Goal: Transaction & Acquisition: Obtain resource

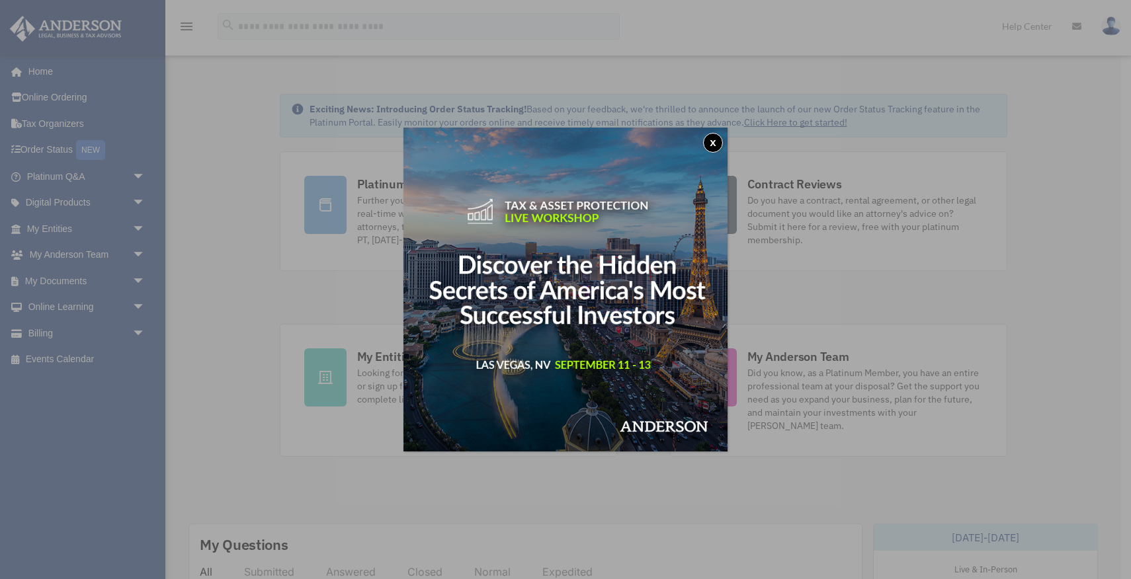
click at [714, 141] on button "x" at bounding box center [713, 143] width 20 height 20
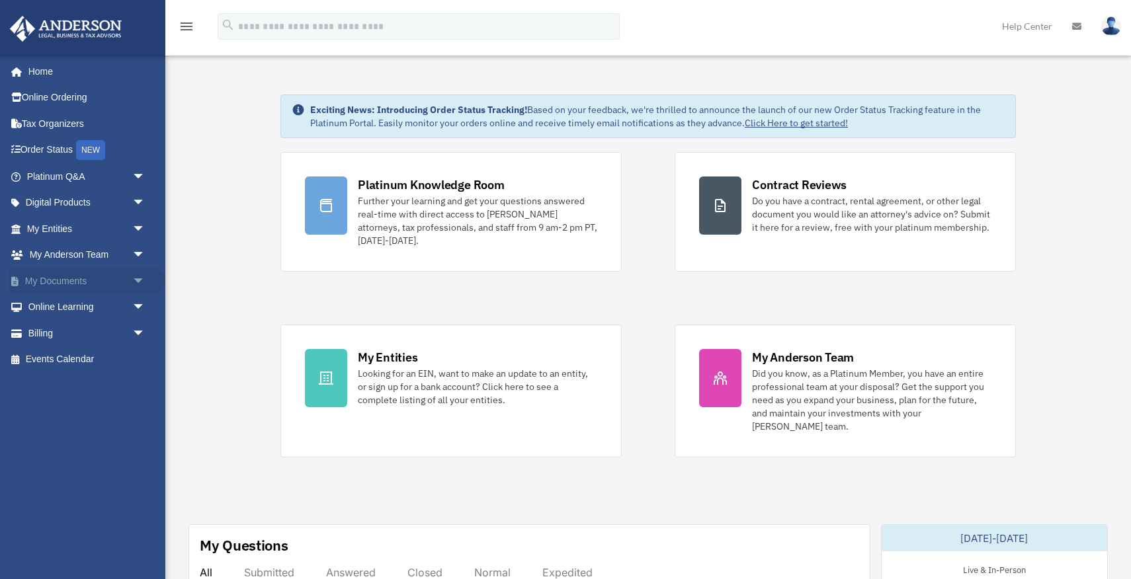
click at [84, 278] on link "My Documents arrow_drop_down" at bounding box center [87, 281] width 156 height 26
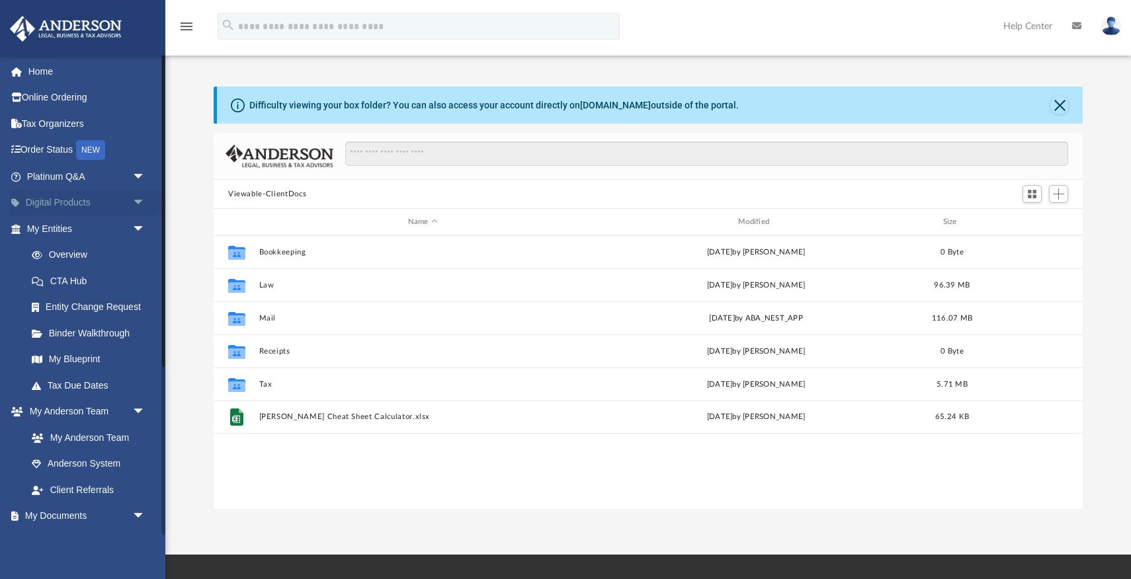
scroll to position [300, 869]
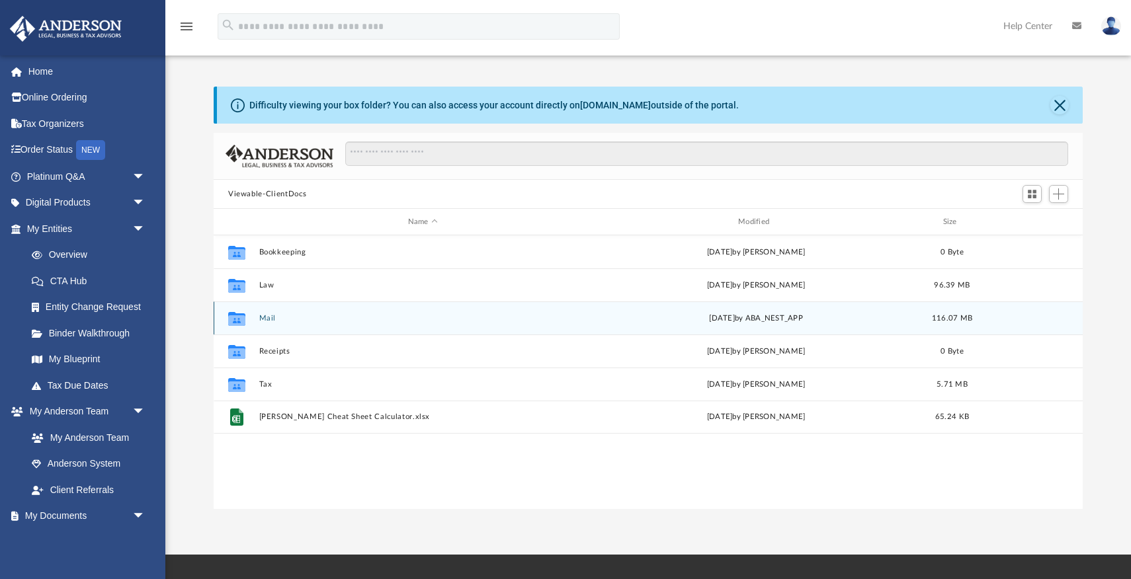
click at [267, 317] on button "Mail" at bounding box center [422, 318] width 327 height 9
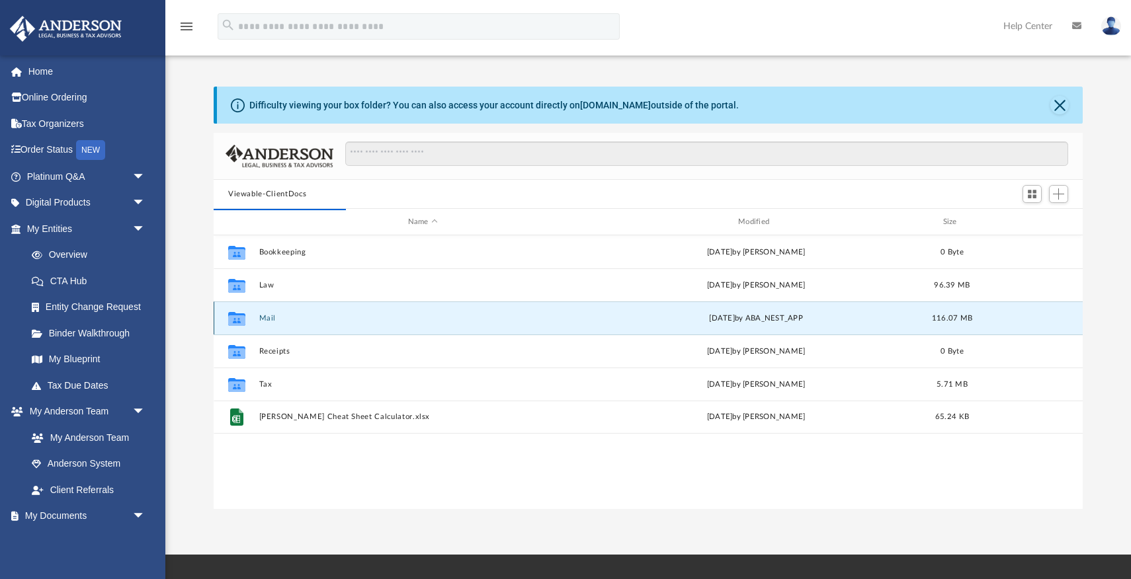
click at [267, 317] on button "Mail" at bounding box center [422, 318] width 327 height 9
click at [1059, 106] on button "Close" at bounding box center [1059, 105] width 19 height 19
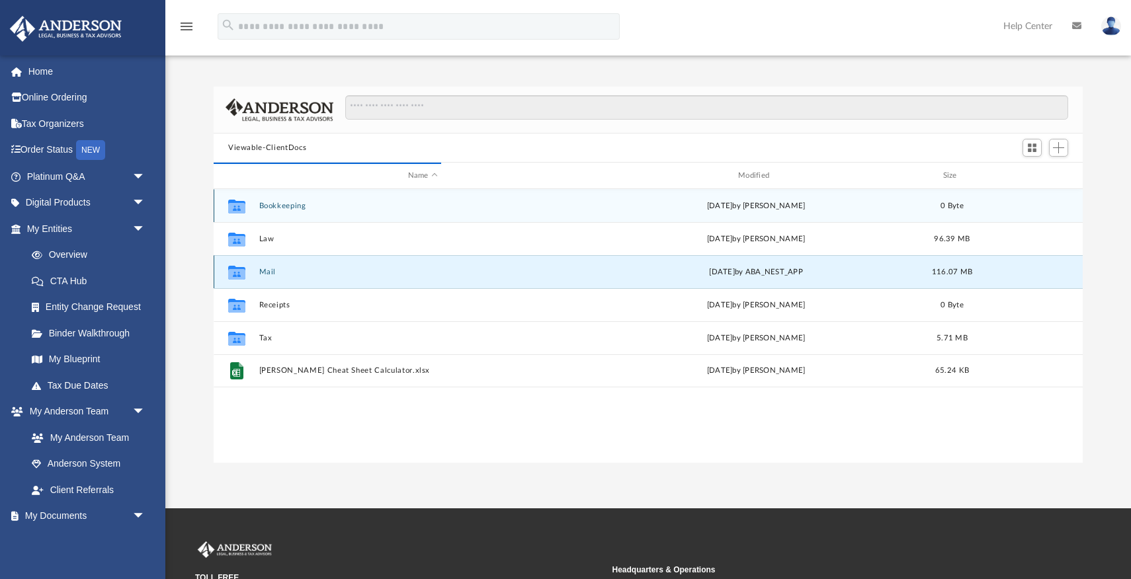
scroll to position [1, 1]
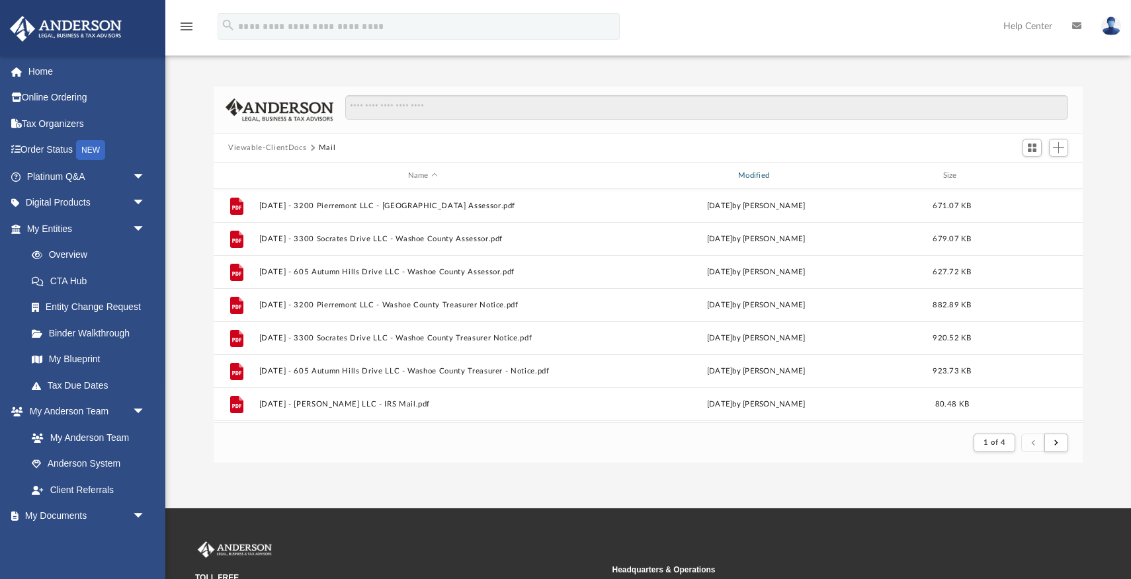
click at [758, 170] on div "Modified" at bounding box center [756, 176] width 328 height 12
click at [753, 179] on div "Modified" at bounding box center [756, 176] width 328 height 12
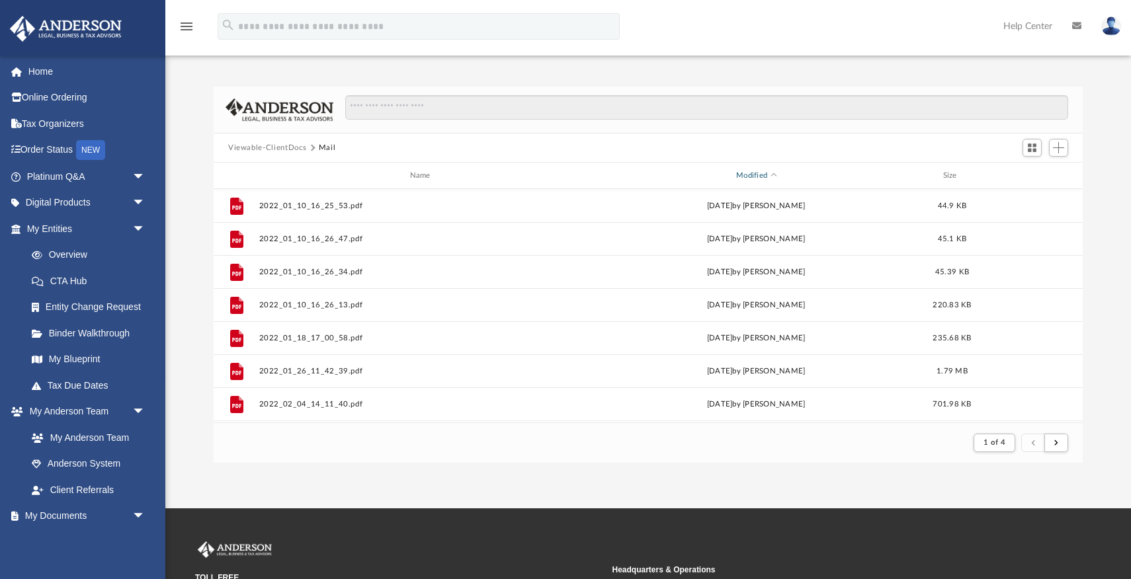
click at [753, 179] on div "Modified" at bounding box center [756, 176] width 328 height 12
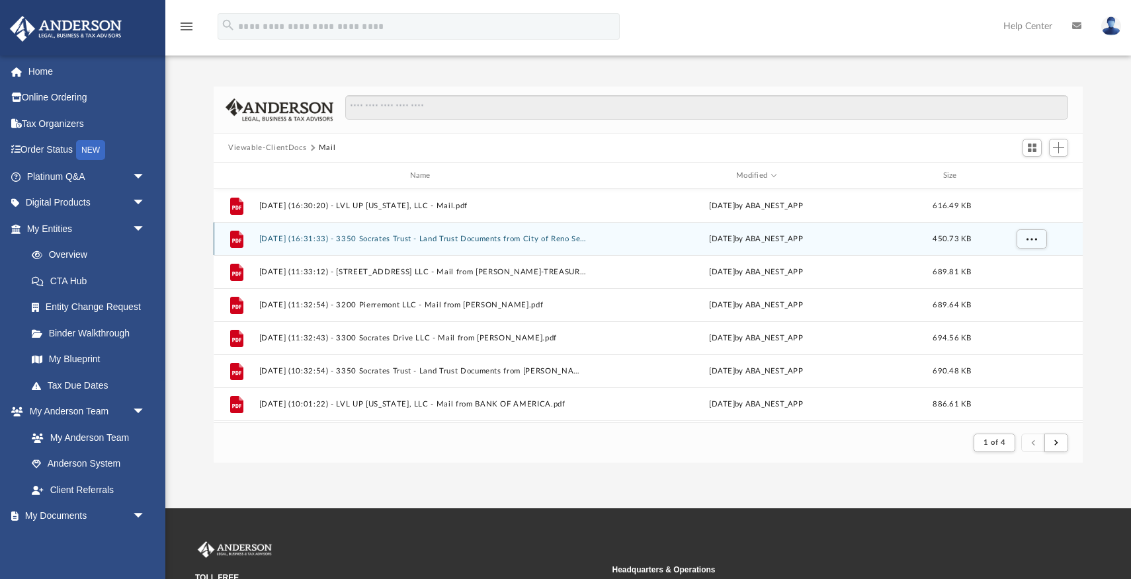
click at [471, 235] on button "2025.08.06 (16:31:33) - 3350 Socrates Trust - Land Trust Documents from City of…" at bounding box center [422, 239] width 327 height 9
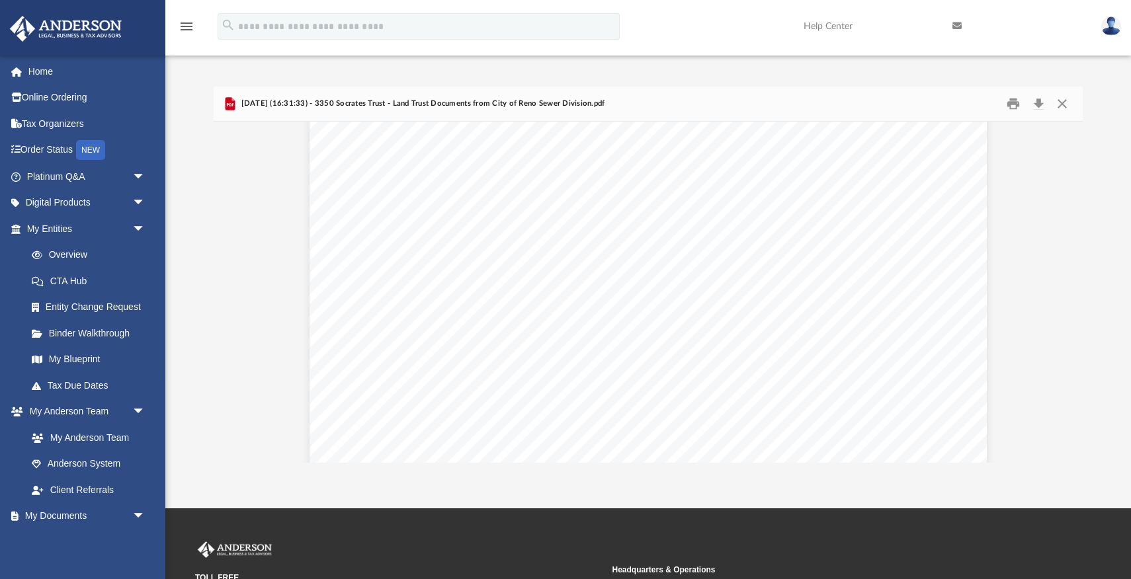
scroll to position [0, 0]
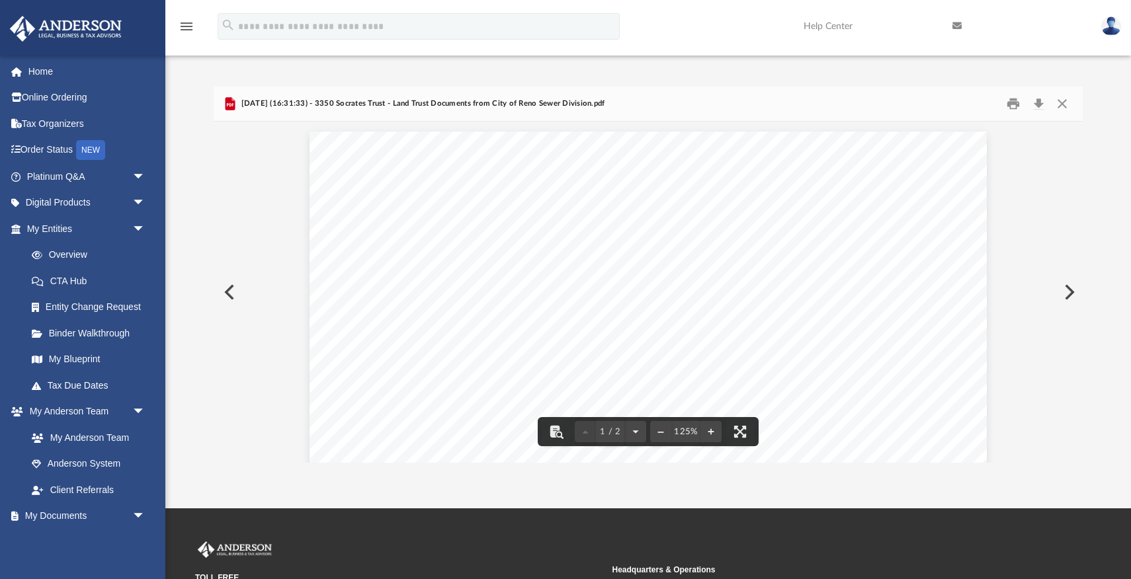
click at [225, 292] on button "Preview" at bounding box center [228, 292] width 29 height 37
click at [1069, 294] on button "Preview" at bounding box center [1067, 292] width 29 height 37
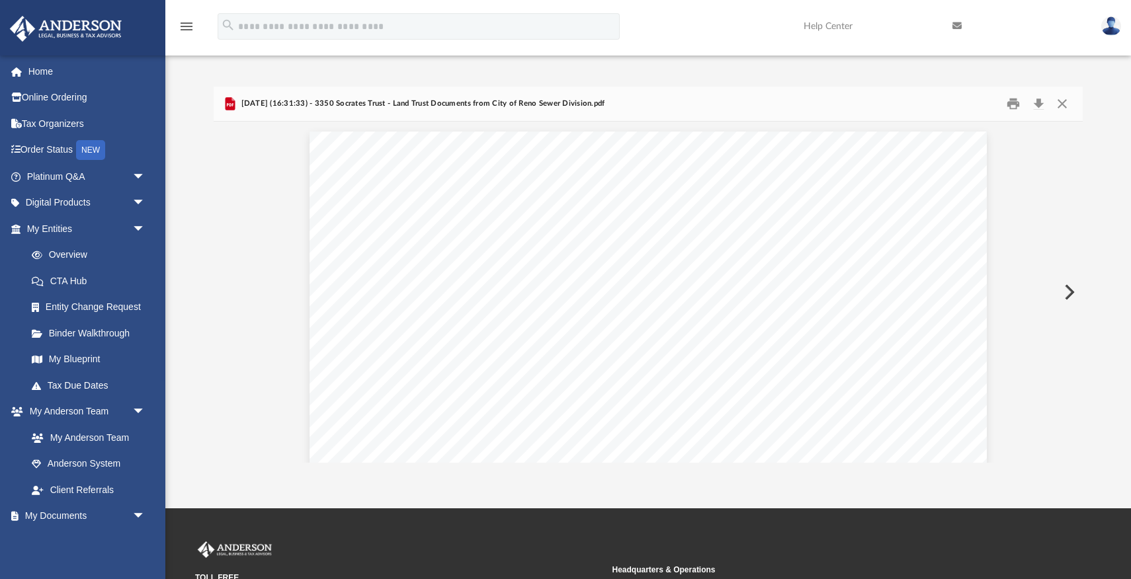
click at [1069, 294] on button "Preview" at bounding box center [1067, 292] width 29 height 37
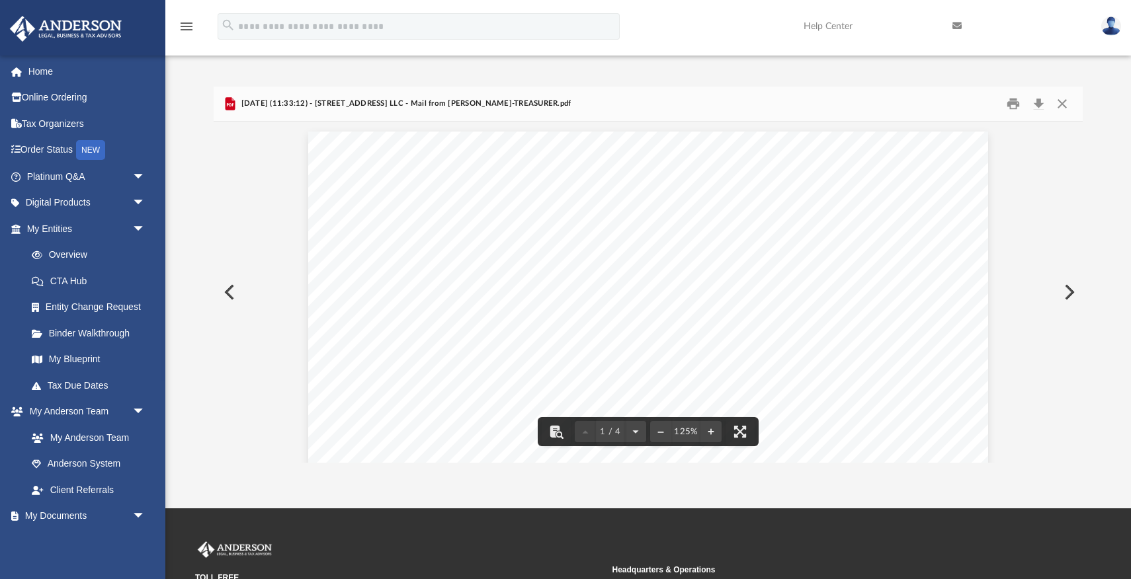
click at [1070, 294] on button "Preview" at bounding box center [1067, 292] width 29 height 37
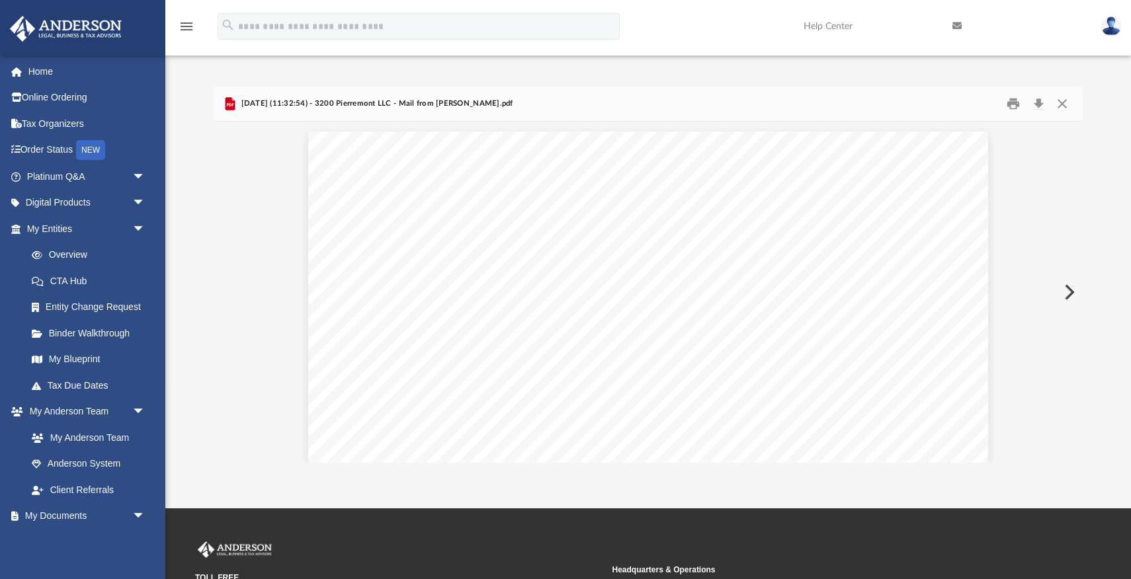
click at [1070, 294] on button "Preview" at bounding box center [1067, 292] width 29 height 37
click at [1069, 291] on button "Preview" at bounding box center [1067, 292] width 29 height 37
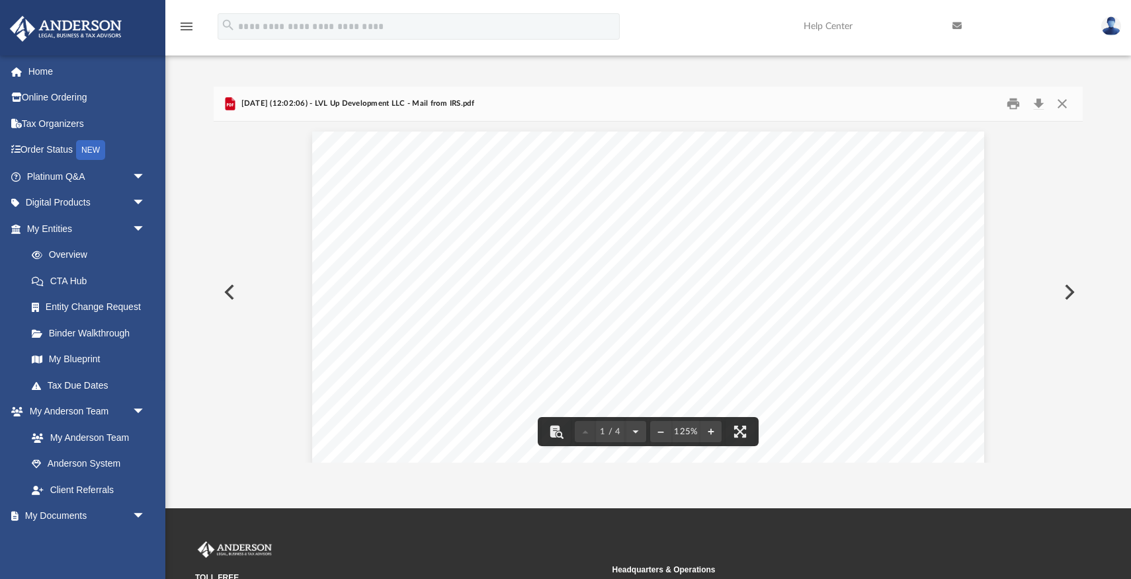
click at [229, 280] on button "Preview" at bounding box center [228, 292] width 29 height 37
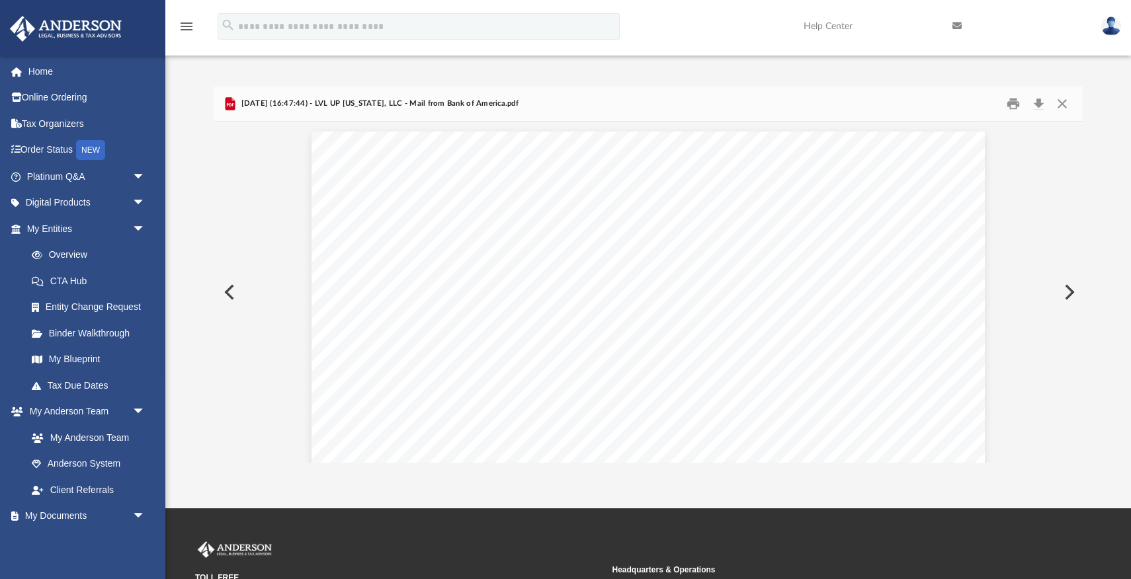
click at [229, 280] on button "Preview" at bounding box center [228, 292] width 29 height 37
click at [229, 293] on button "Preview" at bounding box center [228, 292] width 29 height 37
click at [229, 292] on button "Preview" at bounding box center [228, 292] width 29 height 37
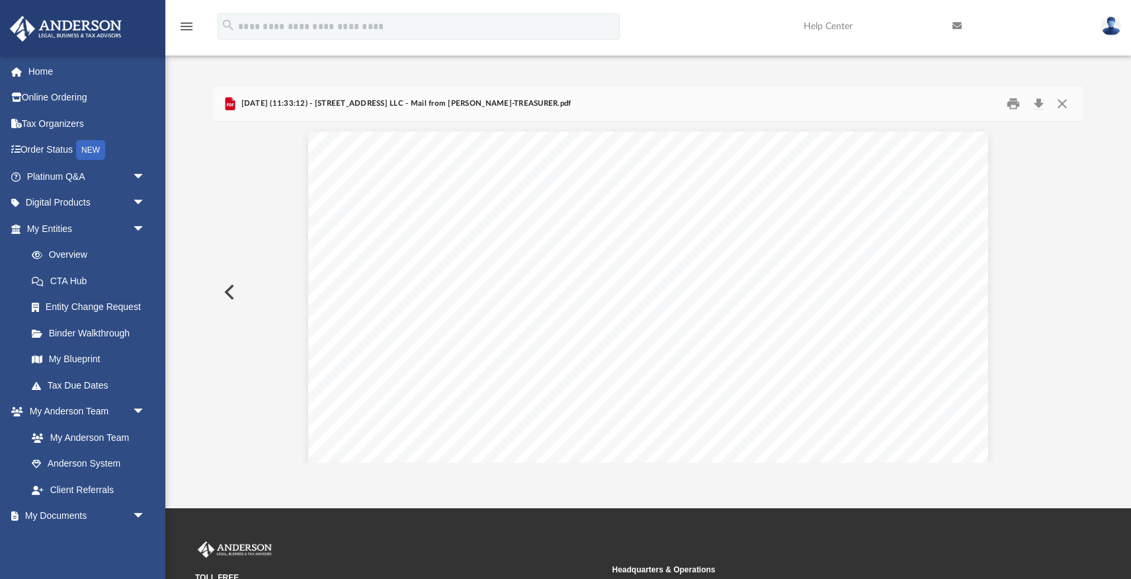
click at [229, 292] on button "Preview" at bounding box center [228, 292] width 29 height 37
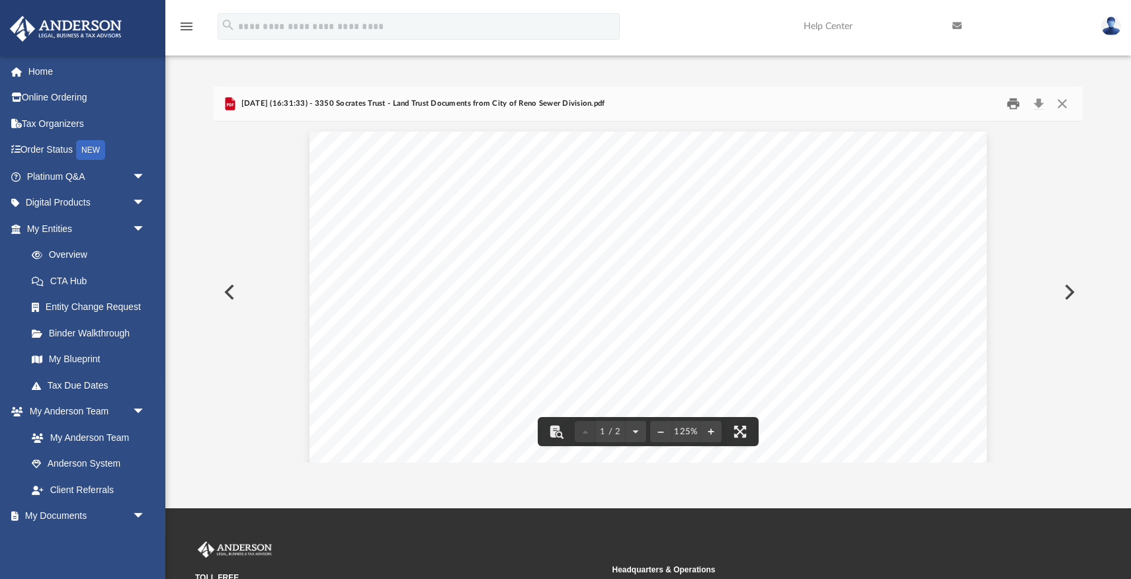
click at [1014, 105] on button "Print" at bounding box center [1013, 104] width 26 height 20
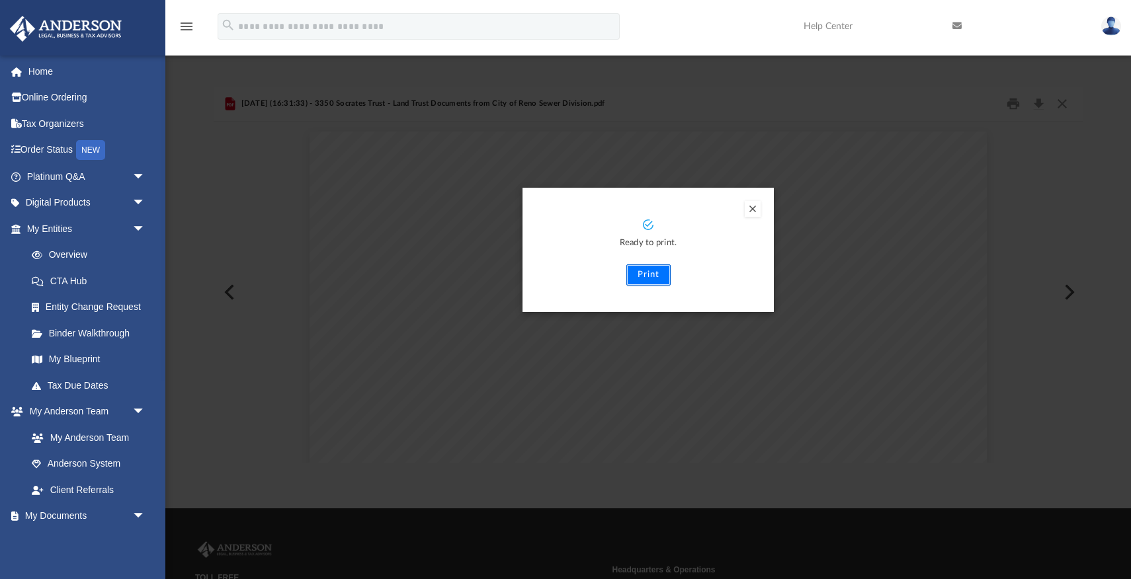
click at [649, 274] on button "Print" at bounding box center [648, 274] width 44 height 21
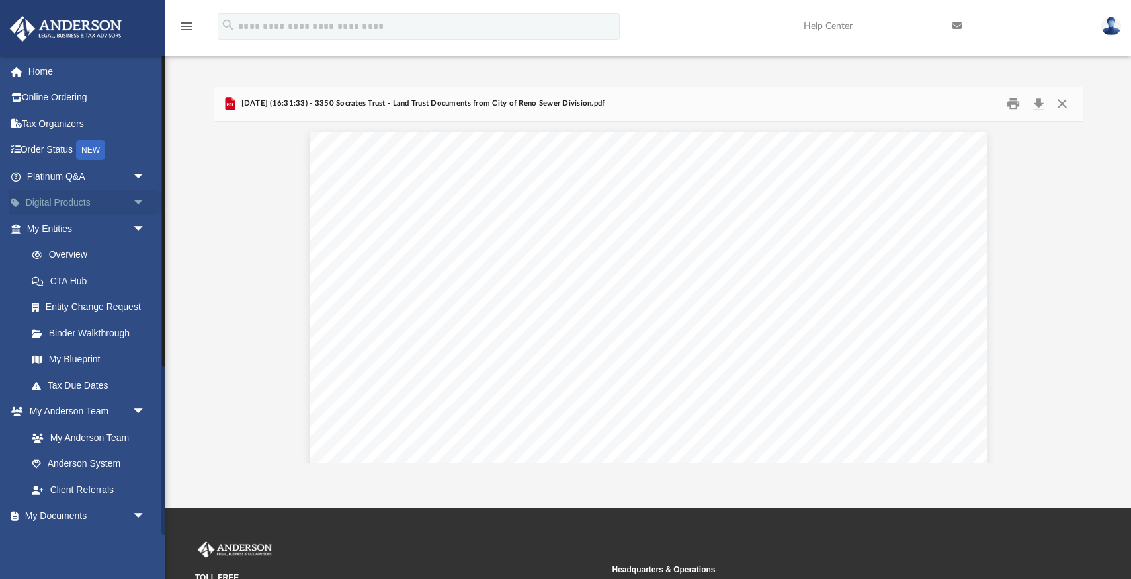
click at [65, 200] on link "Digital Products arrow_drop_down" at bounding box center [87, 203] width 156 height 26
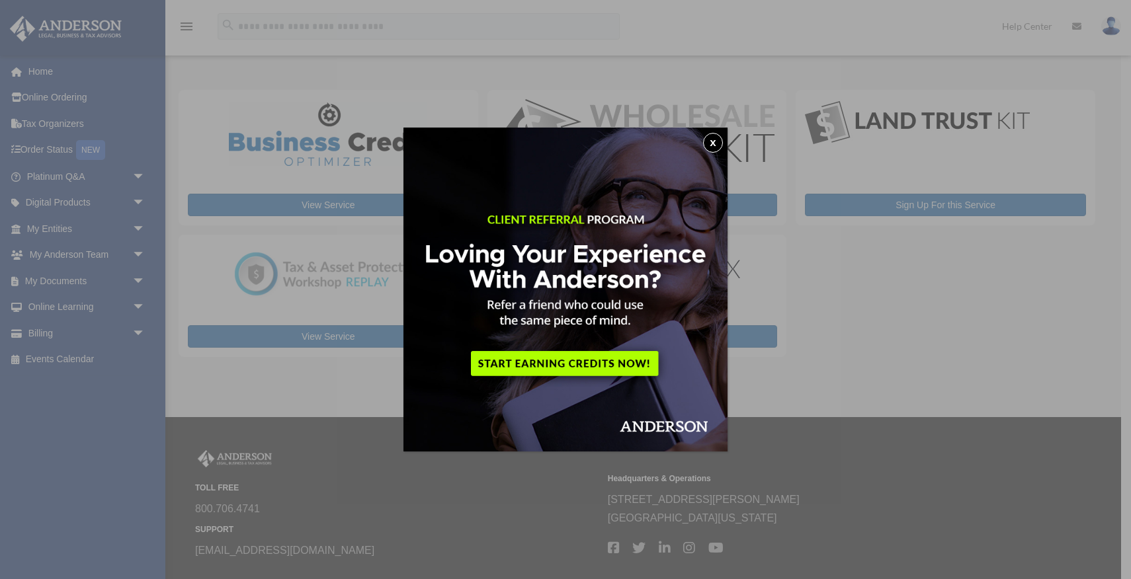
click at [716, 146] on button "x" at bounding box center [713, 143] width 20 height 20
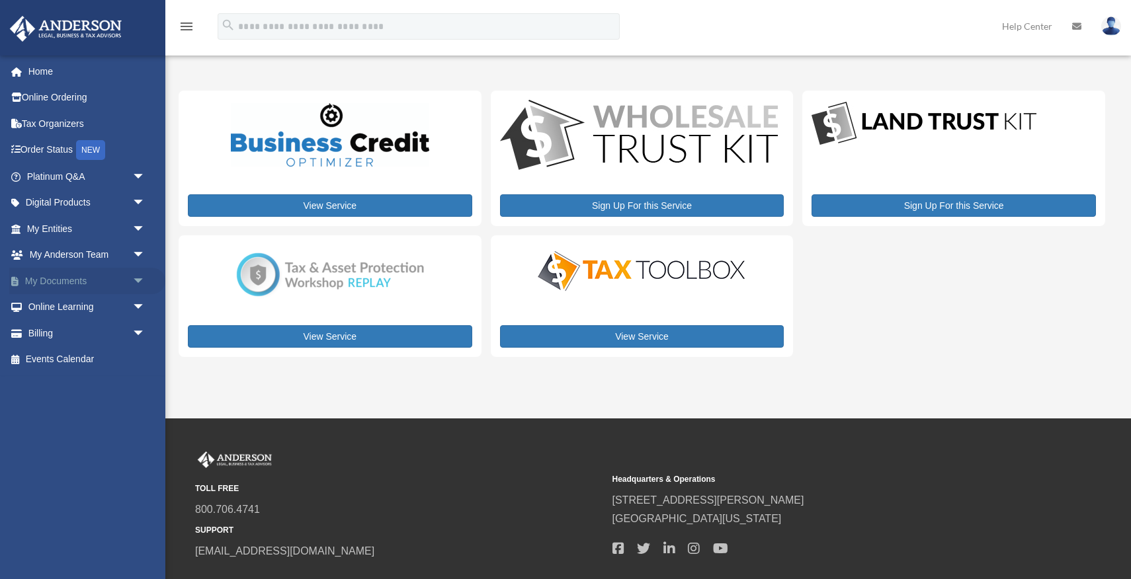
click at [134, 278] on span "arrow_drop_down" at bounding box center [145, 281] width 26 height 27
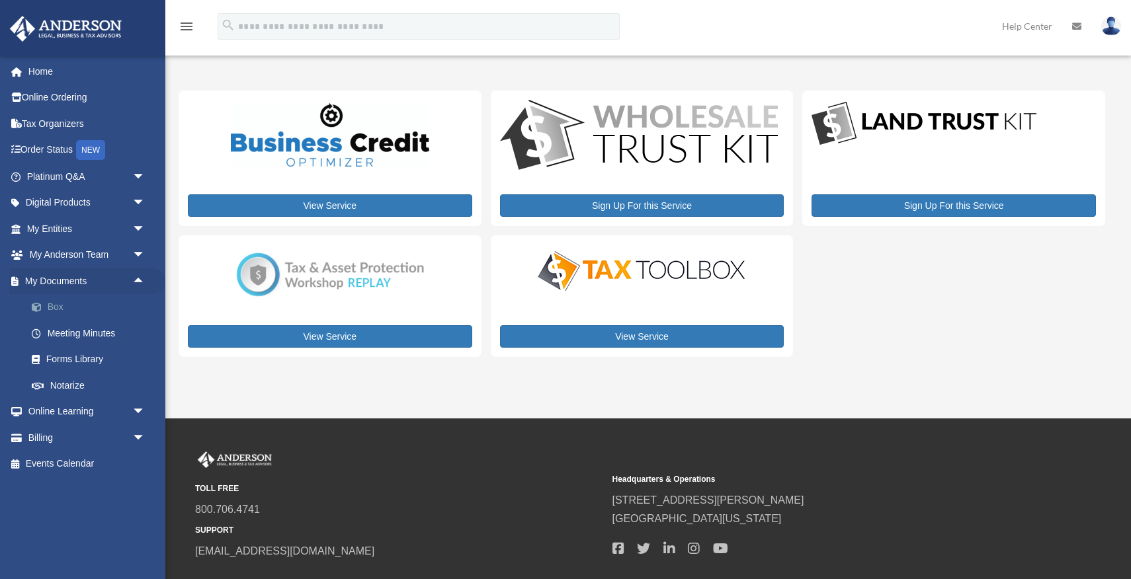
click at [59, 308] on link "Box" at bounding box center [92, 307] width 147 height 26
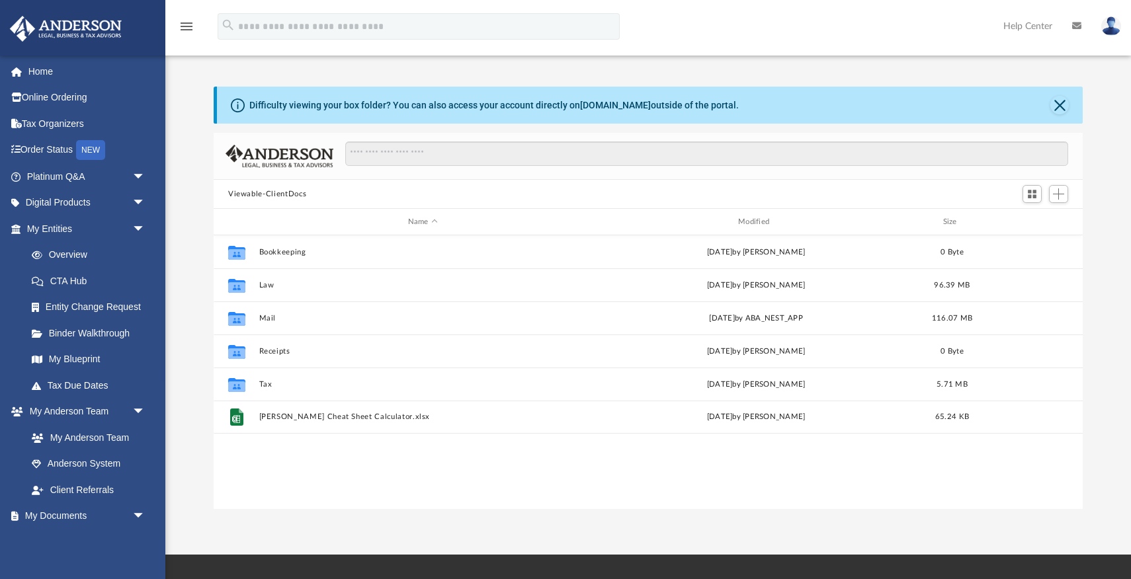
scroll to position [300, 869]
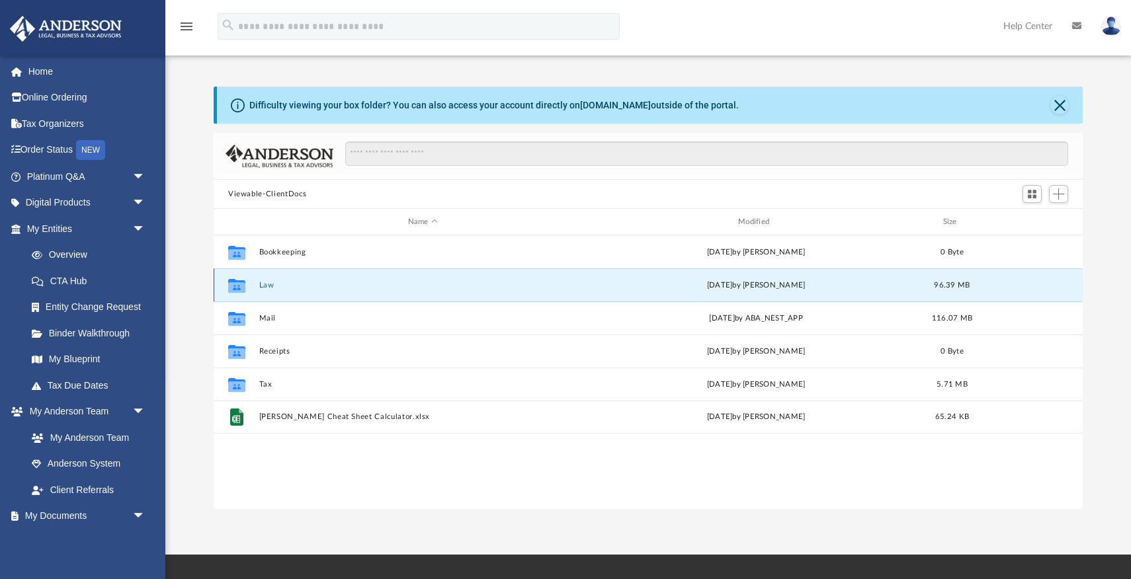
click at [268, 285] on button "Law" at bounding box center [422, 285] width 327 height 9
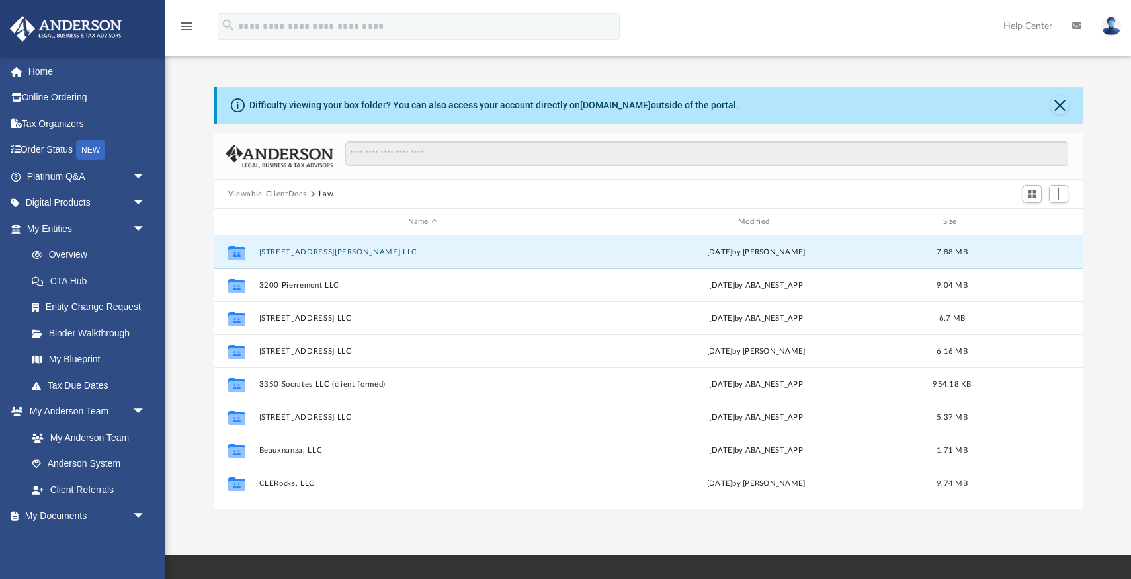
click at [315, 248] on button "[STREET_ADDRESS][PERSON_NAME] LLC" at bounding box center [422, 252] width 327 height 9
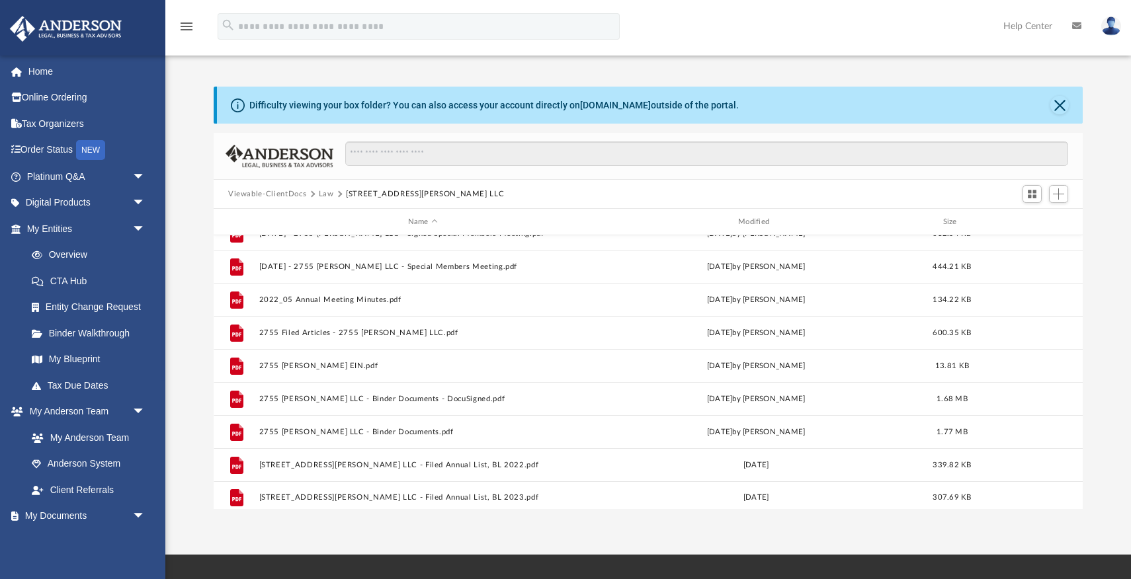
scroll to position [0, 0]
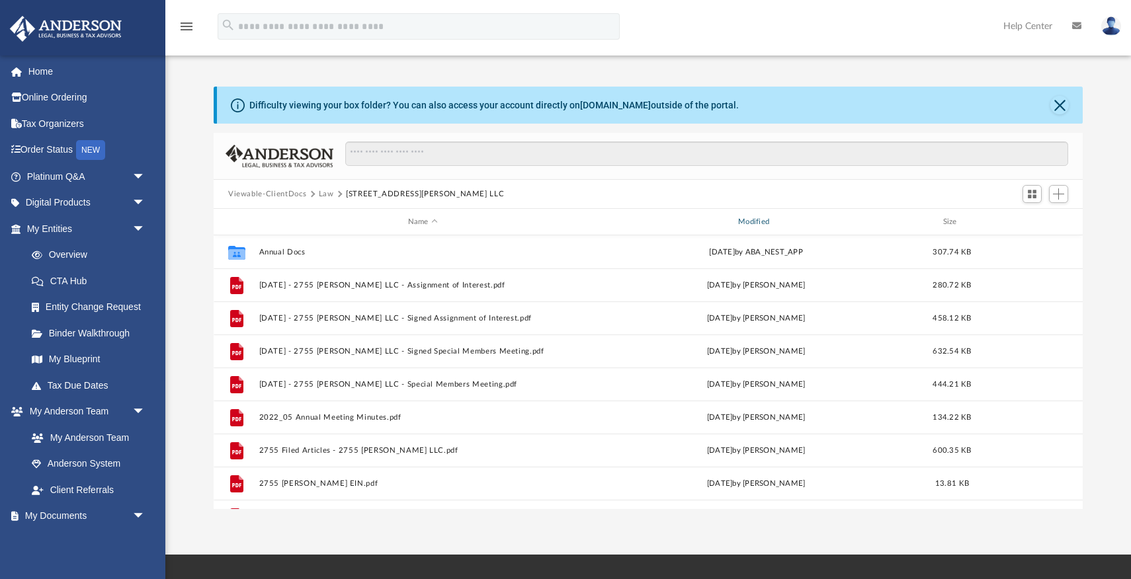
click at [752, 221] on div "Modified" at bounding box center [756, 222] width 328 height 12
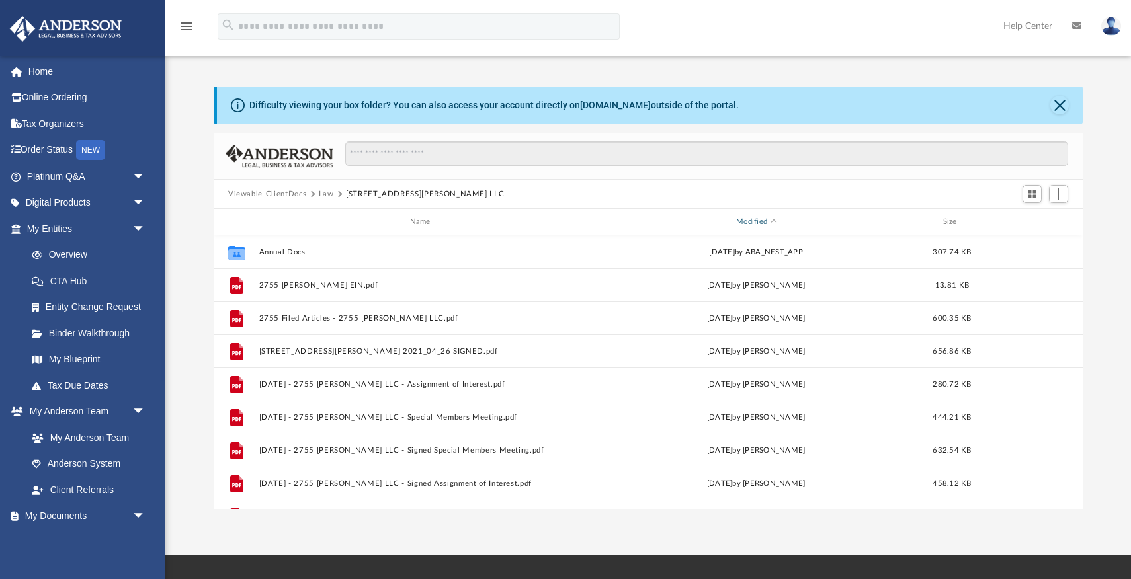
click at [752, 220] on div "Modified" at bounding box center [756, 222] width 328 height 12
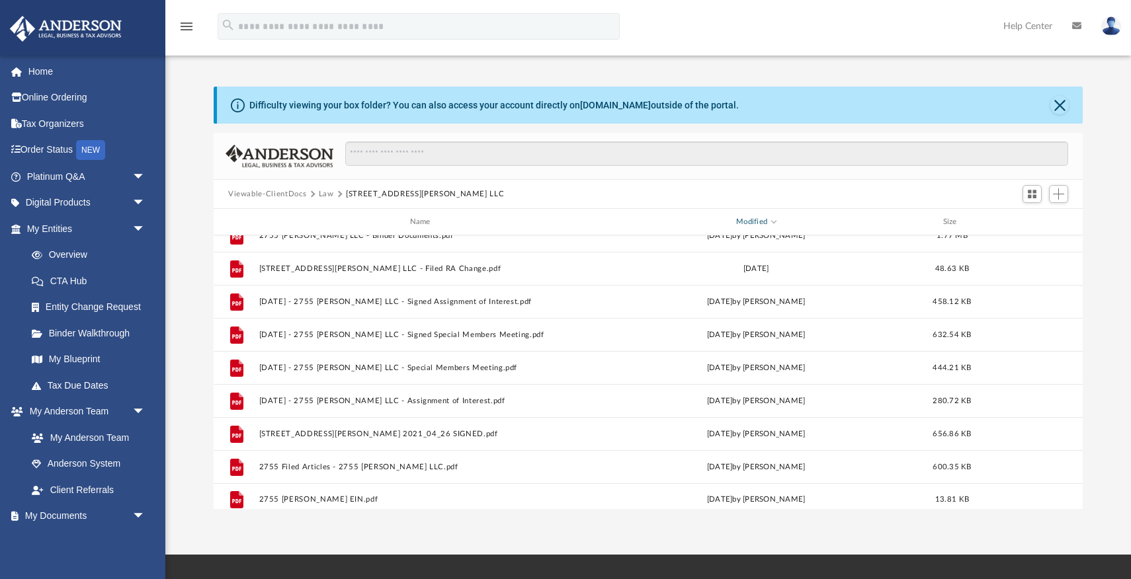
scroll to position [221, 0]
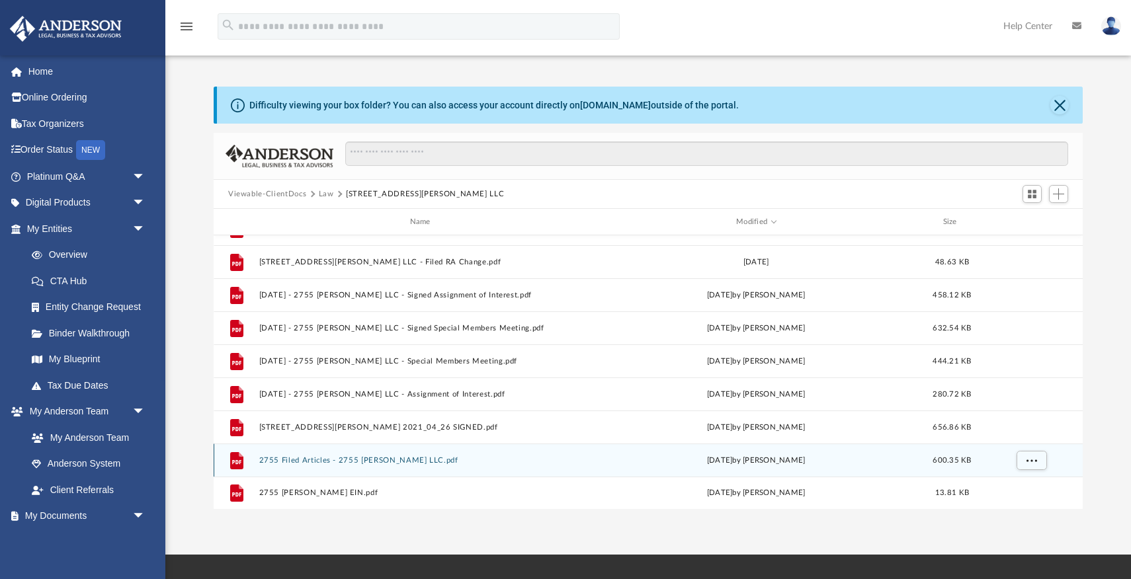
click at [404, 456] on button "2755 Filed Articles - 2755 [PERSON_NAME] LLC.pdf" at bounding box center [422, 460] width 327 height 9
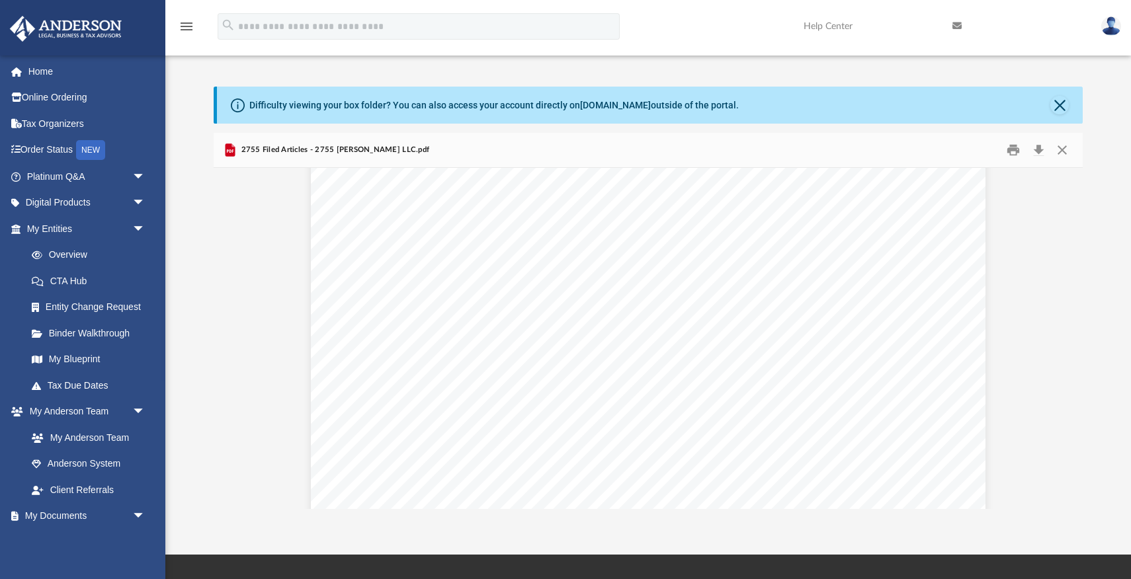
scroll to position [0, 0]
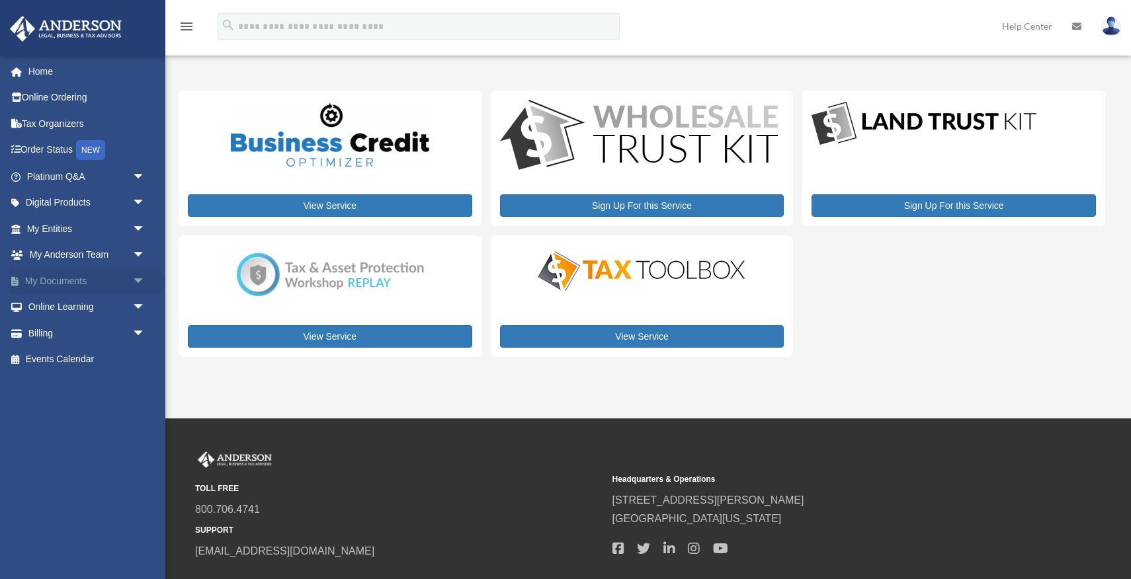
click at [89, 274] on link "My Documents arrow_drop_down" at bounding box center [87, 281] width 156 height 26
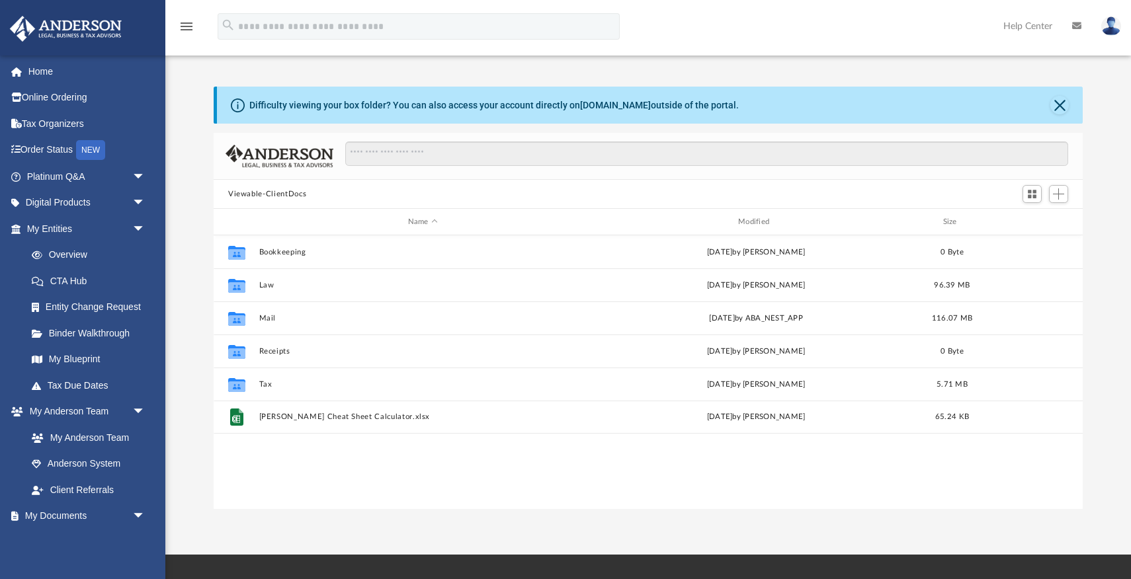
scroll to position [300, 869]
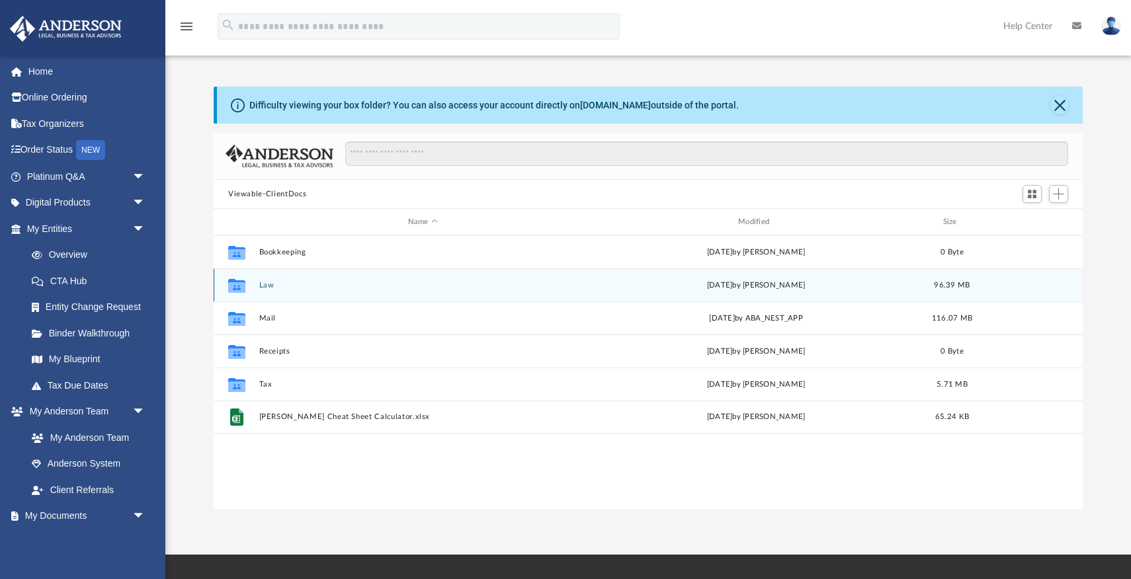
click at [265, 287] on button "Law" at bounding box center [422, 285] width 327 height 9
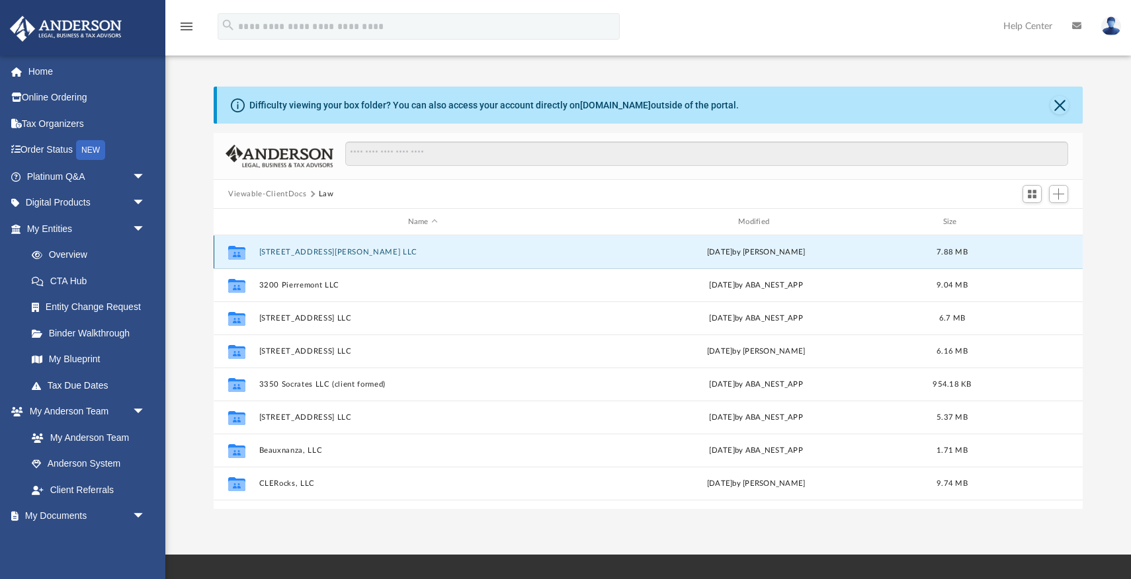
click at [298, 249] on button "[STREET_ADDRESS][PERSON_NAME] LLC" at bounding box center [422, 252] width 327 height 9
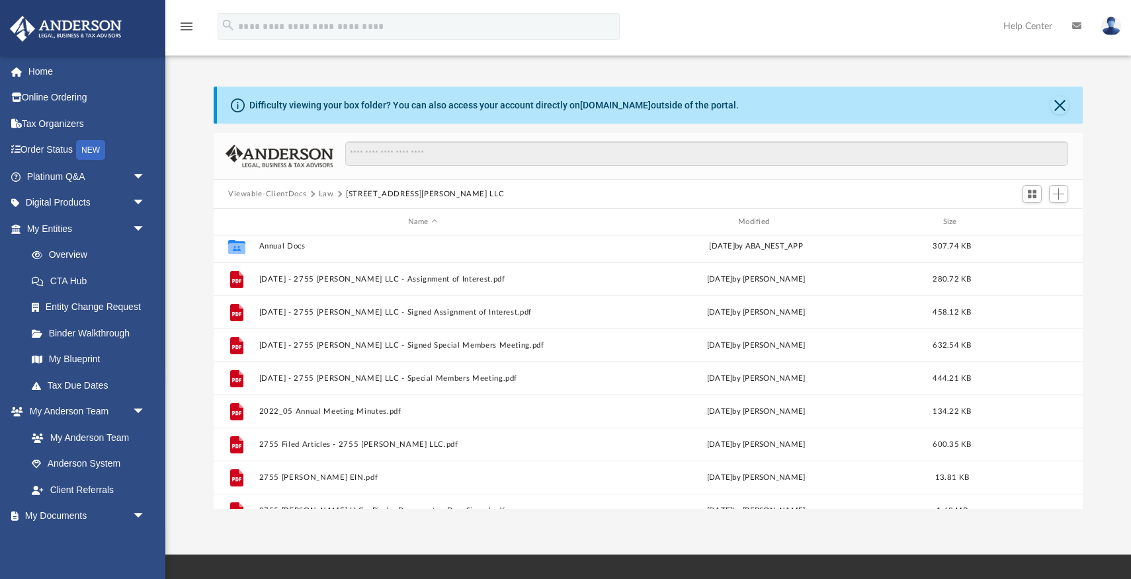
scroll to position [0, 0]
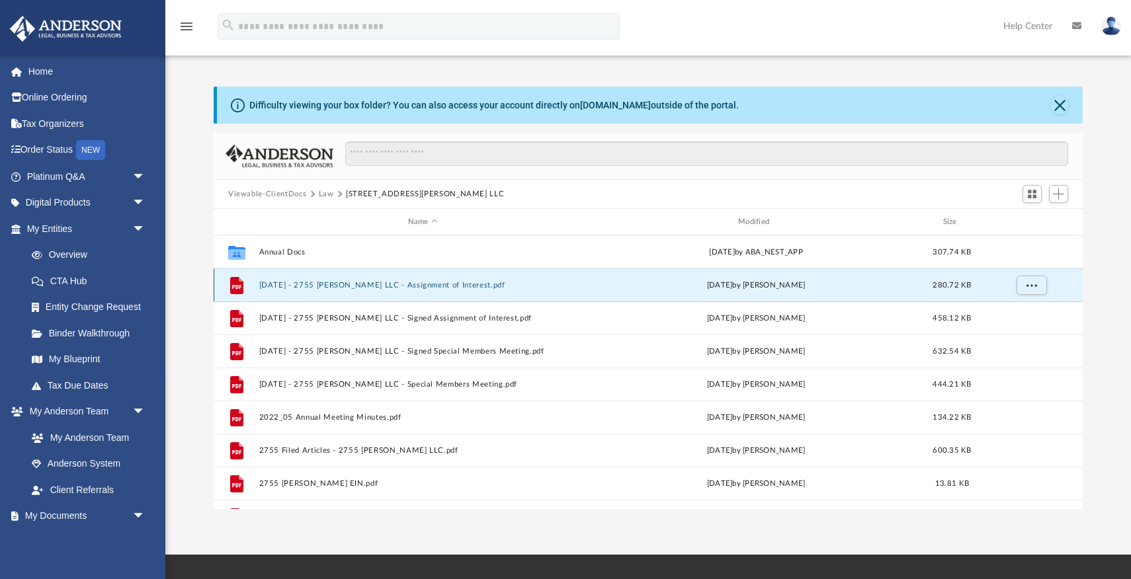
click at [467, 286] on button "[DATE] - 2755 [PERSON_NAME] LLC - Assignment of Interest.pdf" at bounding box center [422, 285] width 327 height 9
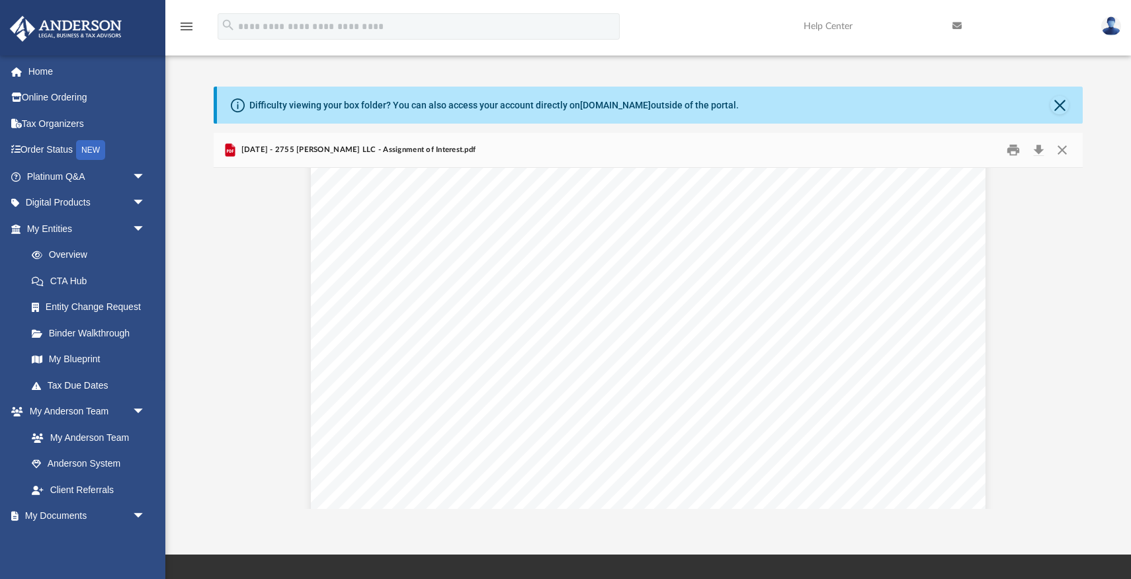
scroll to position [251, 0]
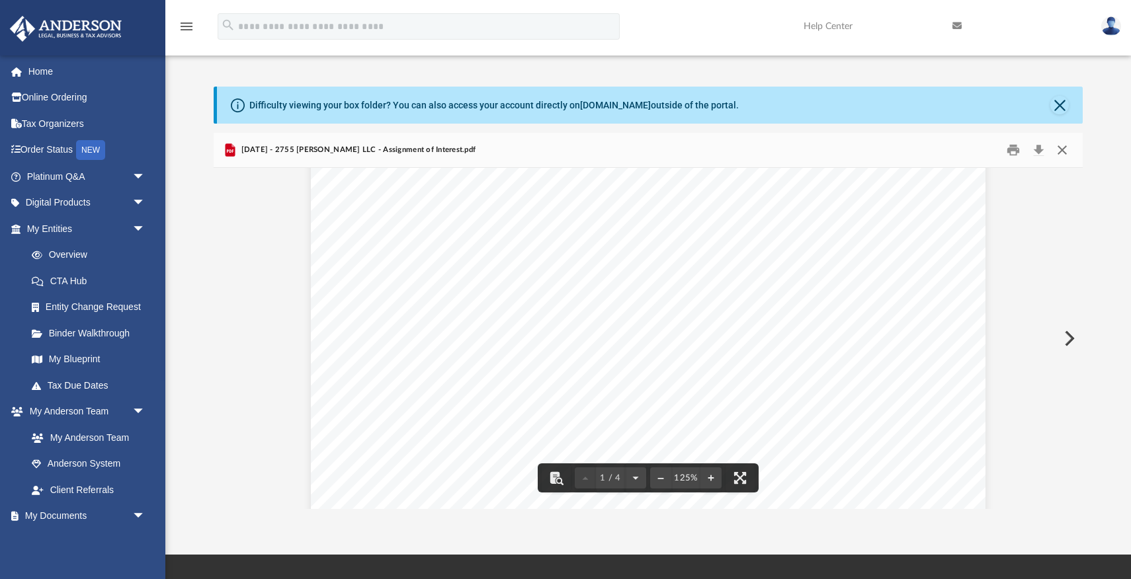
click at [1060, 152] on button "Close" at bounding box center [1062, 150] width 24 height 20
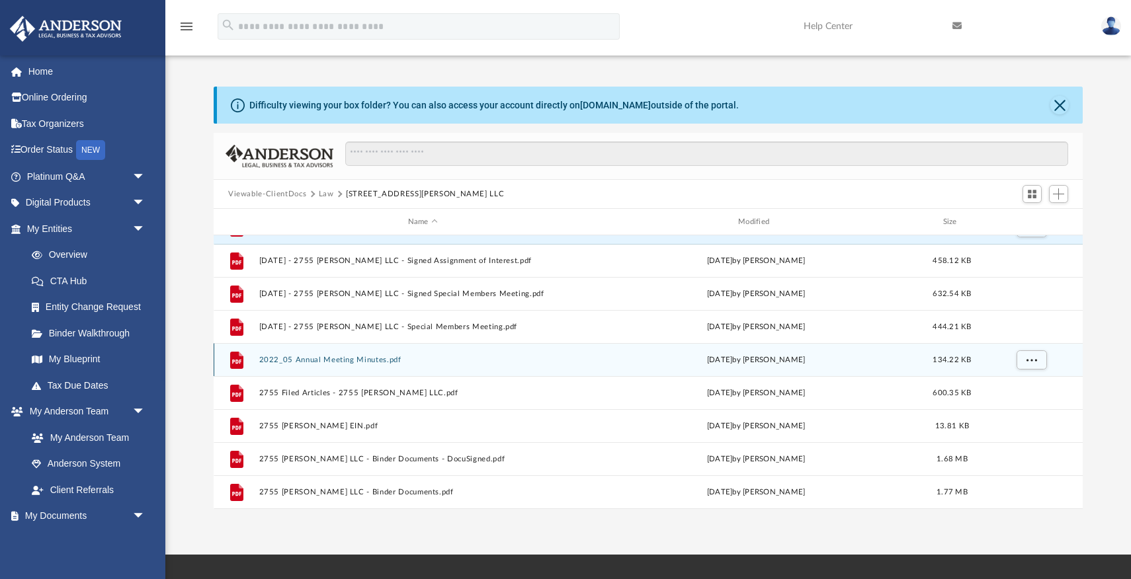
scroll to position [0, 0]
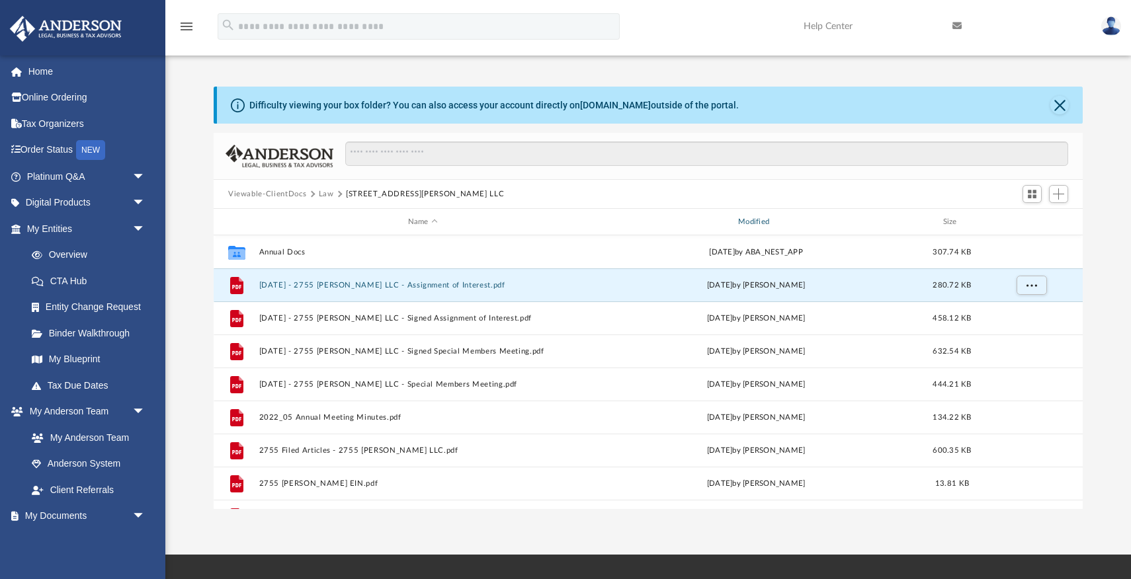
click at [758, 223] on div "Modified" at bounding box center [756, 222] width 328 height 12
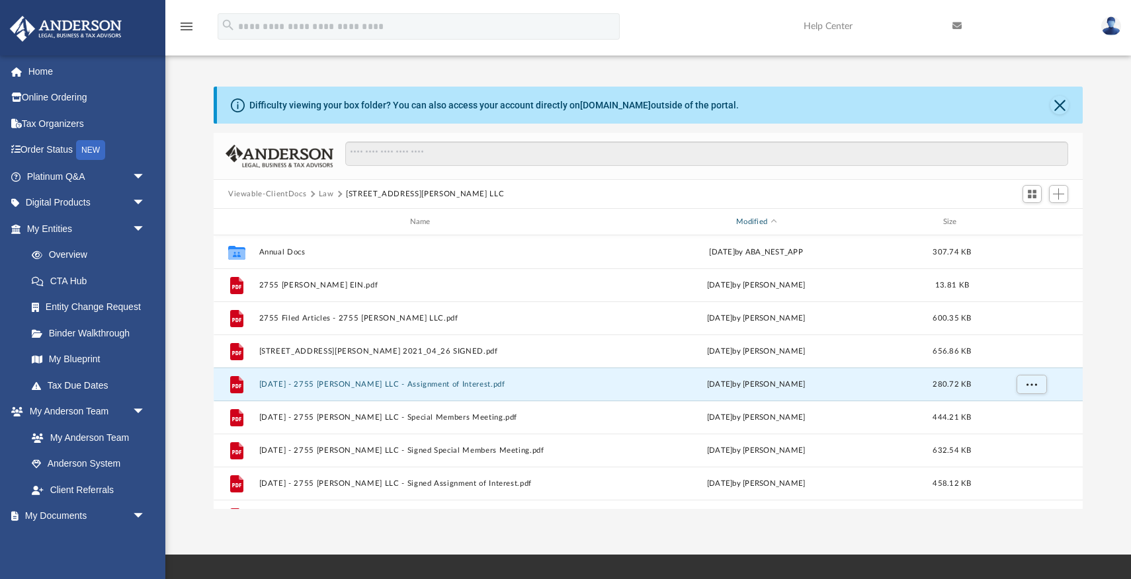
click at [761, 220] on div "Modified" at bounding box center [756, 222] width 328 height 12
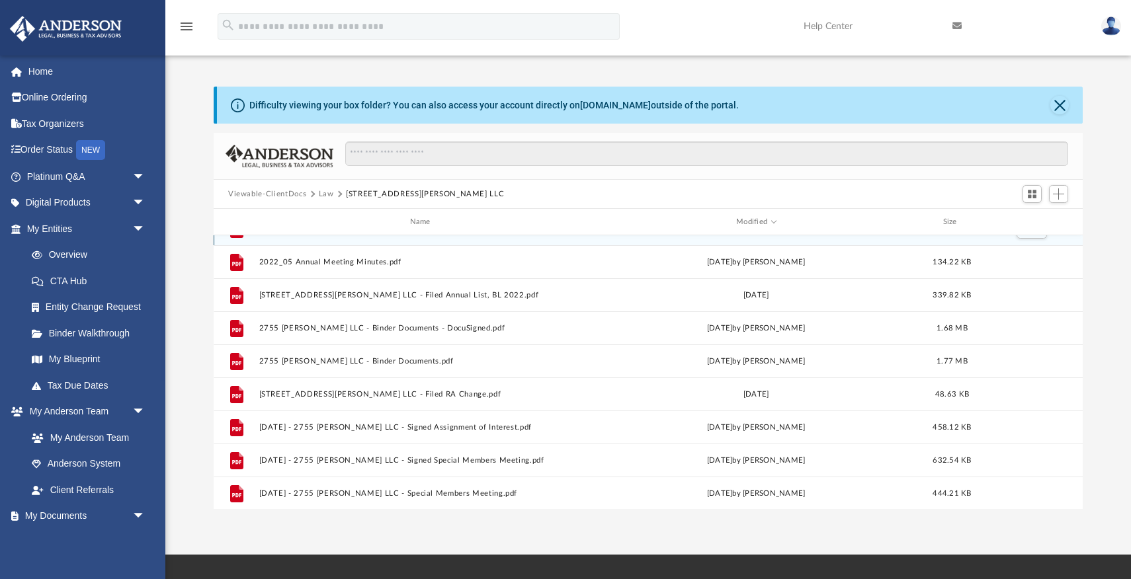
scroll to position [90, 0]
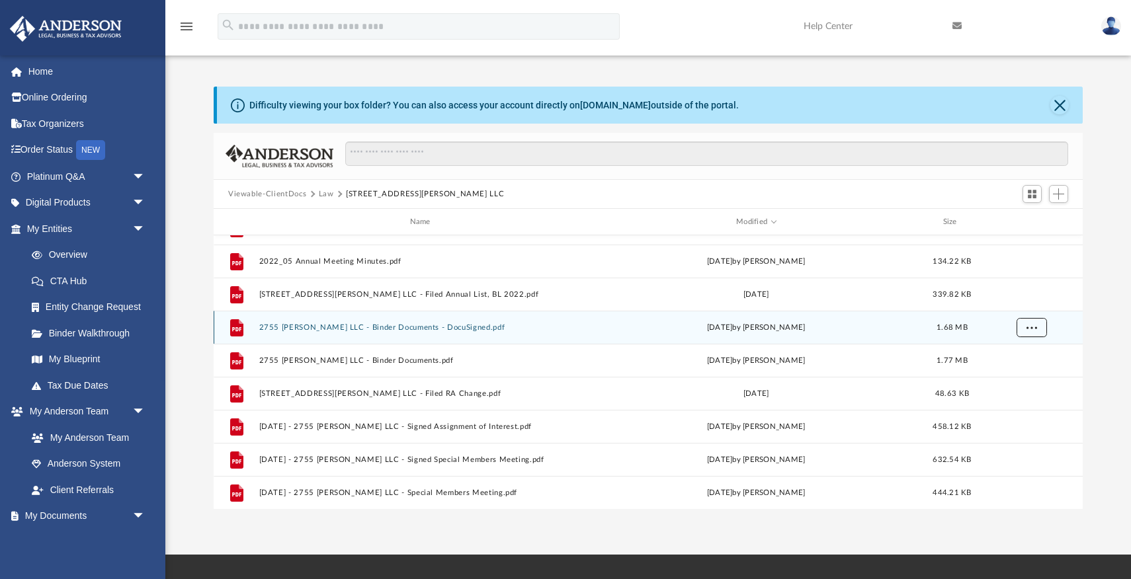
click at [1033, 329] on span "More options" at bounding box center [1031, 326] width 11 height 7
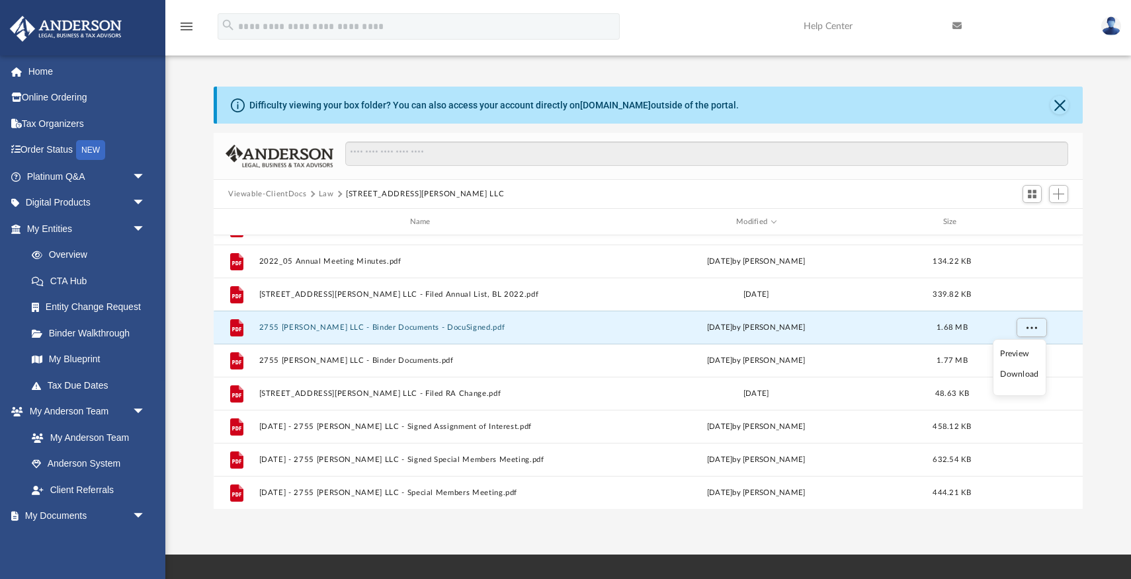
click at [1027, 376] on li "Download" at bounding box center [1019, 375] width 38 height 14
click at [441, 330] on button "2755 [PERSON_NAME] LLC - Binder Documents - DocuSigned.pdf" at bounding box center [422, 327] width 327 height 9
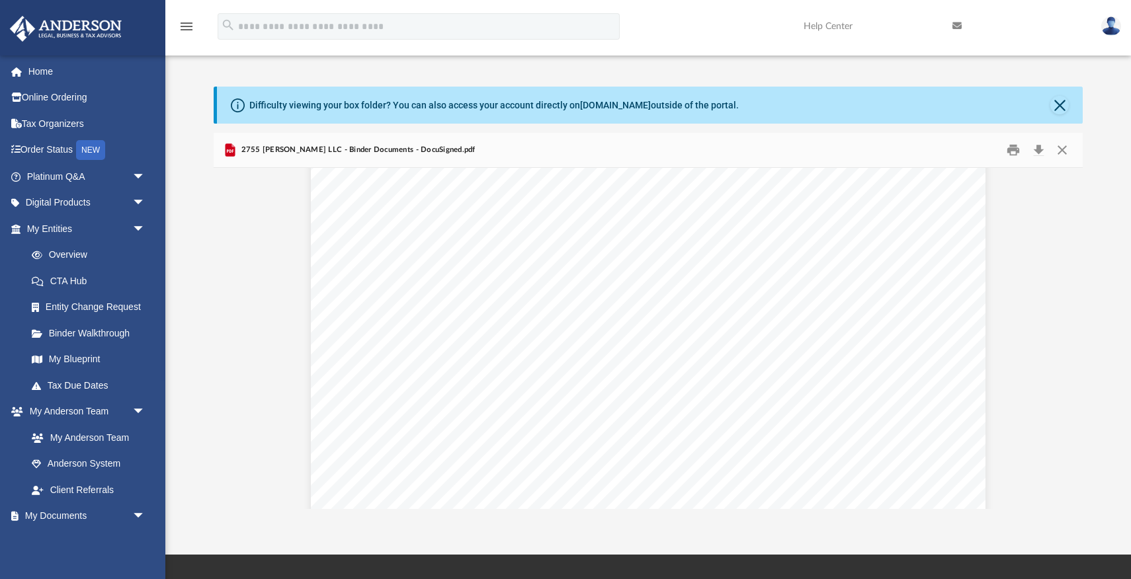
scroll to position [0, 0]
click at [1039, 149] on button "Download" at bounding box center [1038, 150] width 24 height 20
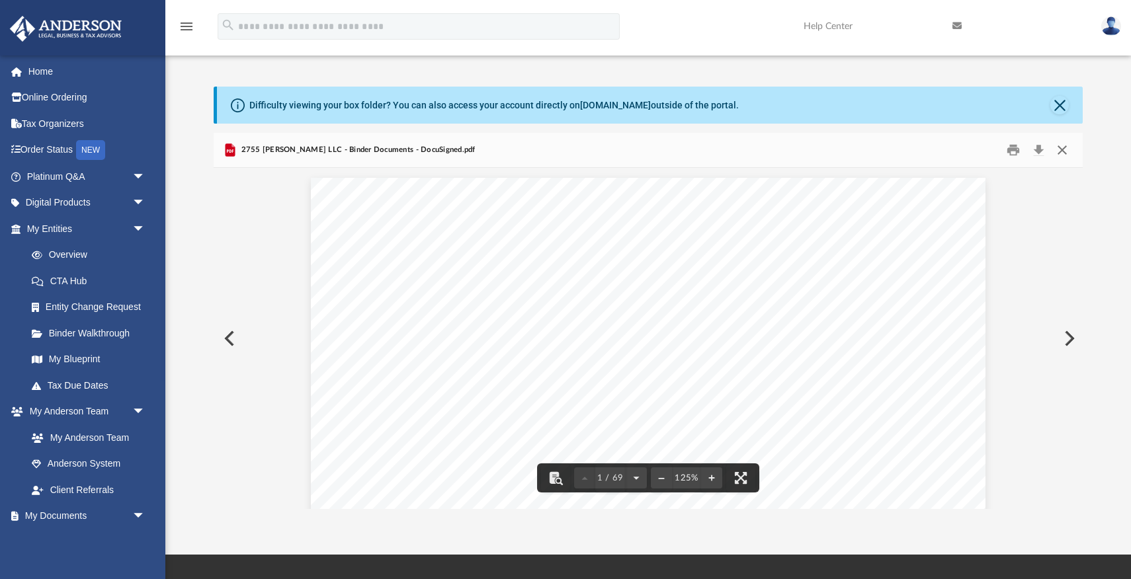
click at [1065, 151] on button "Close" at bounding box center [1062, 150] width 24 height 20
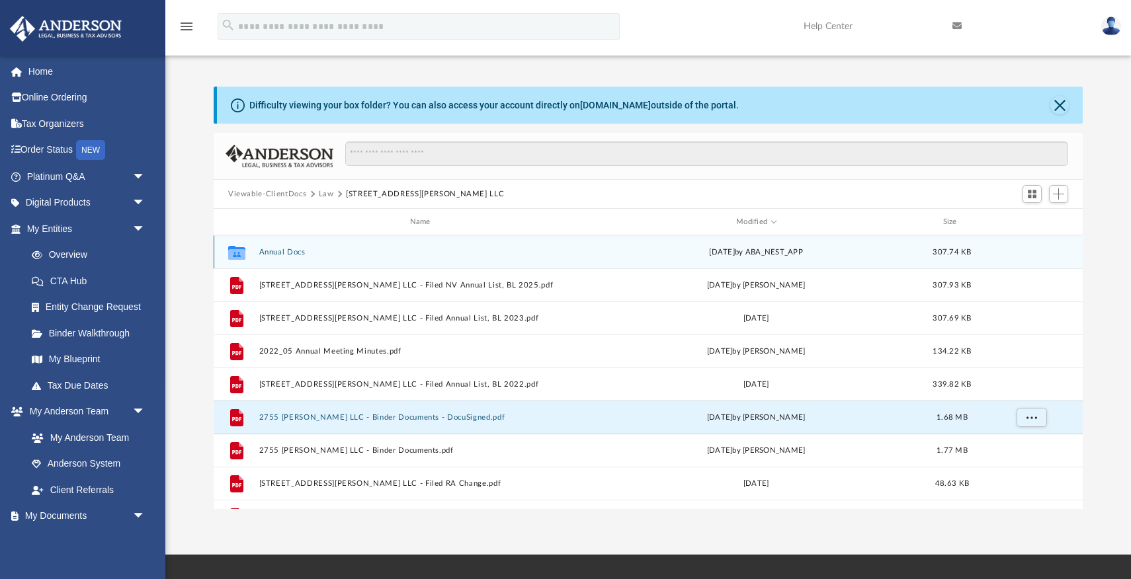
click at [281, 251] on button "Annual Docs" at bounding box center [422, 252] width 327 height 9
